Goal: Answer question/provide support

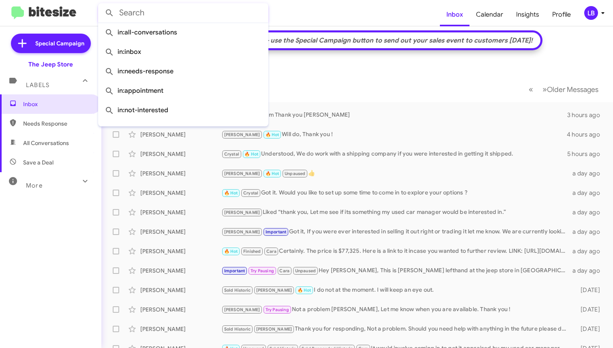
scroll to position [2, 0]
click at [313, 16] on form at bounding box center [269, 12] width 342 height 19
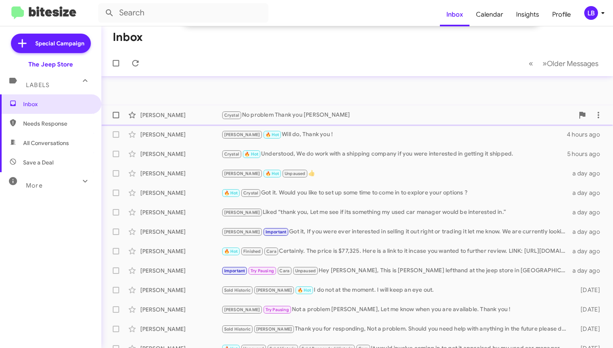
scroll to position [83, 0]
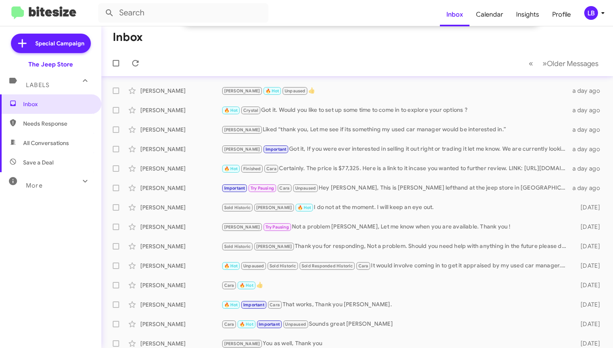
click at [51, 164] on span "Save a Deal" at bounding box center [38, 163] width 30 height 8
type input "in:not-interested"
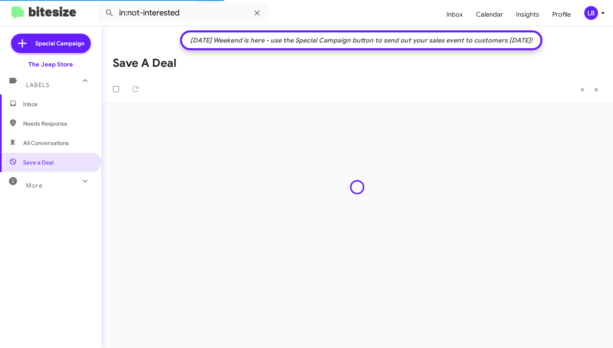
click at [35, 105] on span "Inbox" at bounding box center [57, 104] width 69 height 8
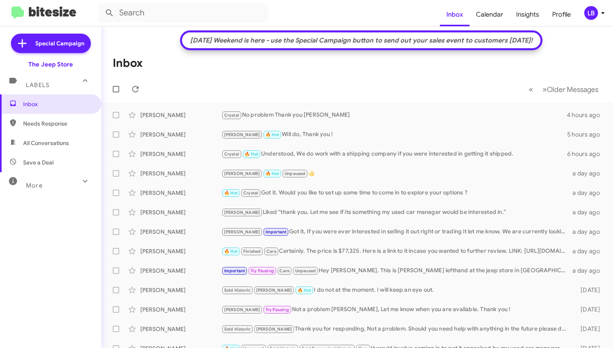
click at [325, 13] on form at bounding box center [269, 12] width 342 height 19
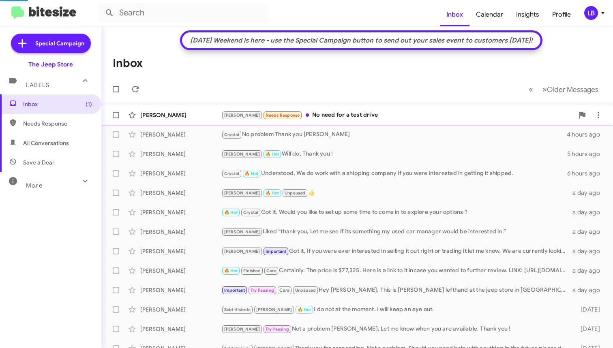
click at [341, 112] on div "[PERSON_NAME] Needs Response No need for a test drive" at bounding box center [397, 115] width 353 height 9
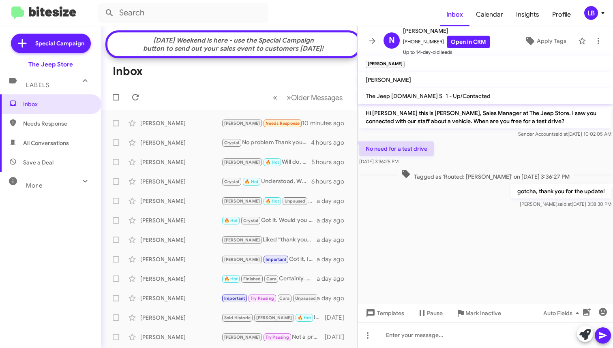
click at [494, 138] on div "Sender Account said at [DATE] 10:02:05 AM" at bounding box center [485, 134] width 252 height 8
drag, startPoint x: 434, startPoint y: 41, endPoint x: 408, endPoint y: 45, distance: 27.1
click at [408, 45] on span "[PHONE_NUMBER] Open in CRM" at bounding box center [446, 42] width 87 height 13
copy span "9293486865"
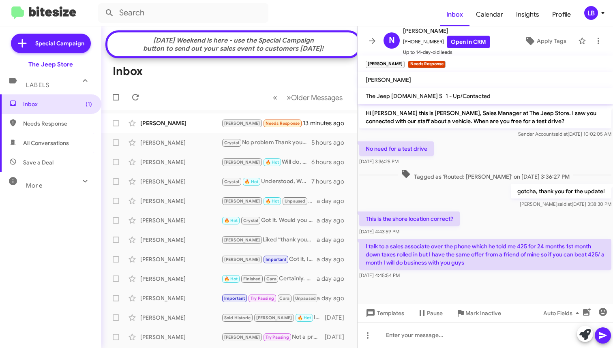
click at [351, 13] on form at bounding box center [269, 12] width 342 height 19
click at [351, 12] on form at bounding box center [269, 12] width 342 height 19
